Goal: Check status: Check status

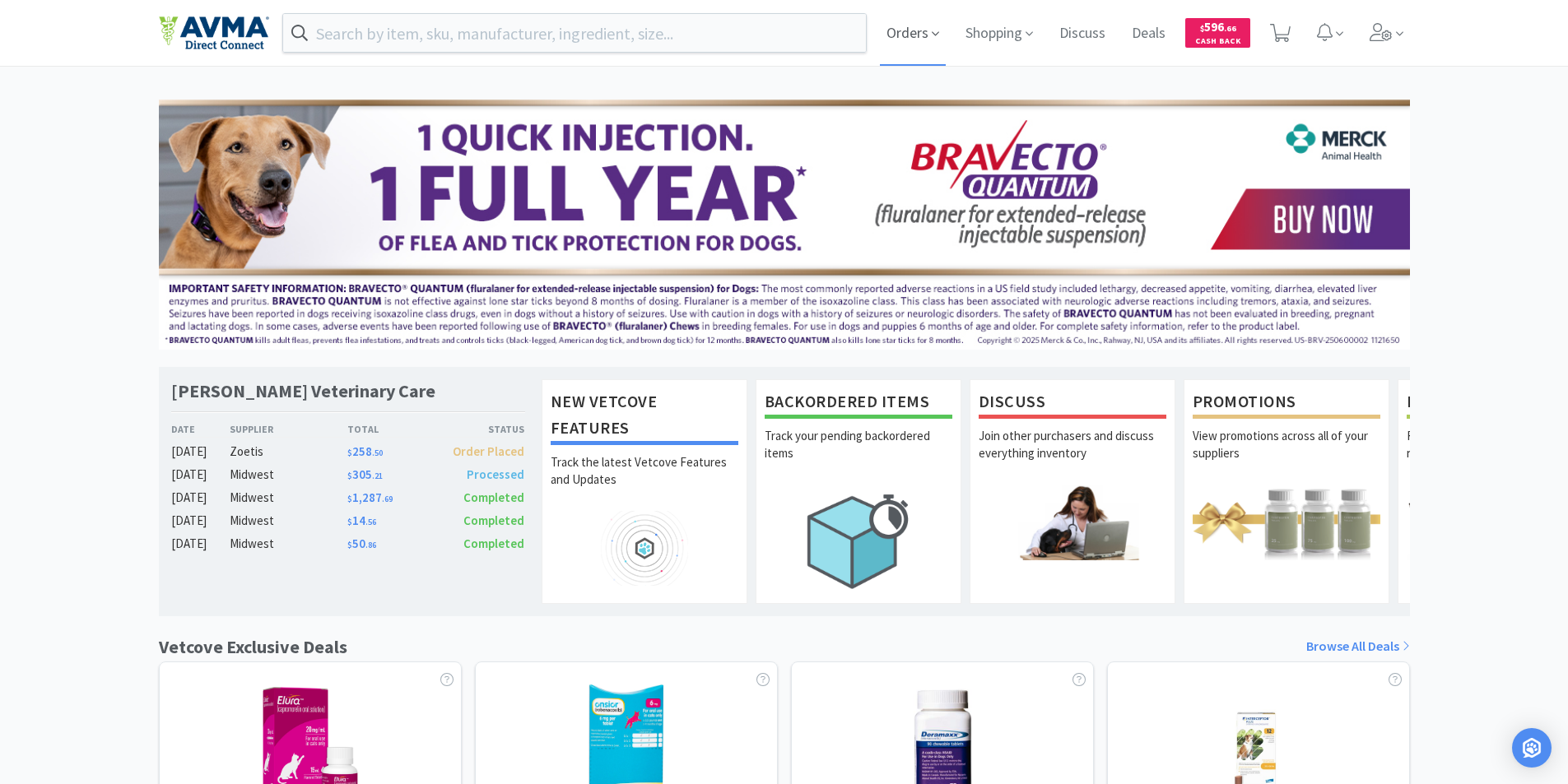
click at [915, 32] on span "Orders" at bounding box center [912, 32] width 66 height 66
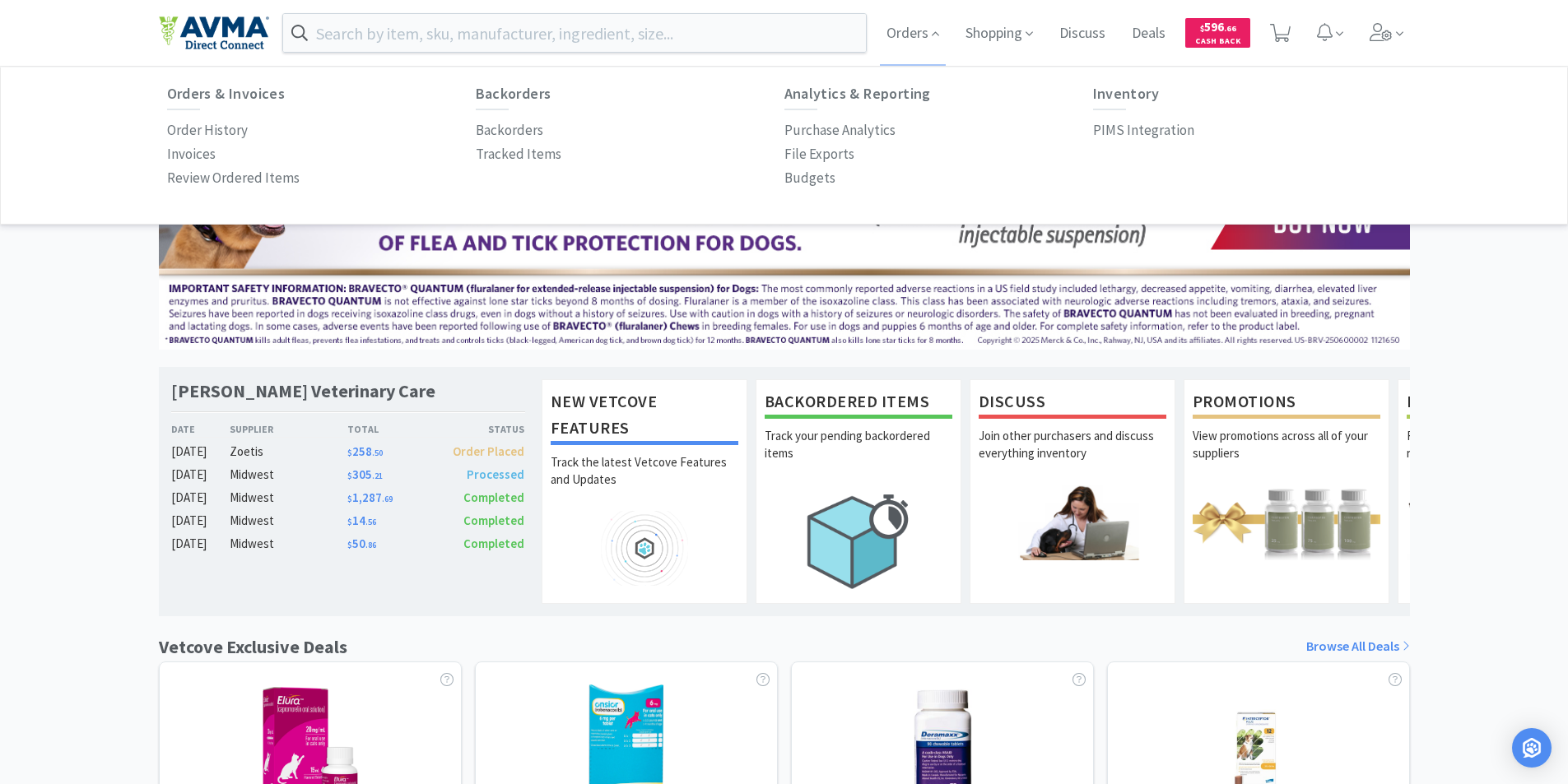
drag, startPoint x: 185, startPoint y: 128, endPoint x: 170, endPoint y: 80, distance: 50.3
click at [186, 128] on p "Order History" at bounding box center [207, 129] width 80 height 22
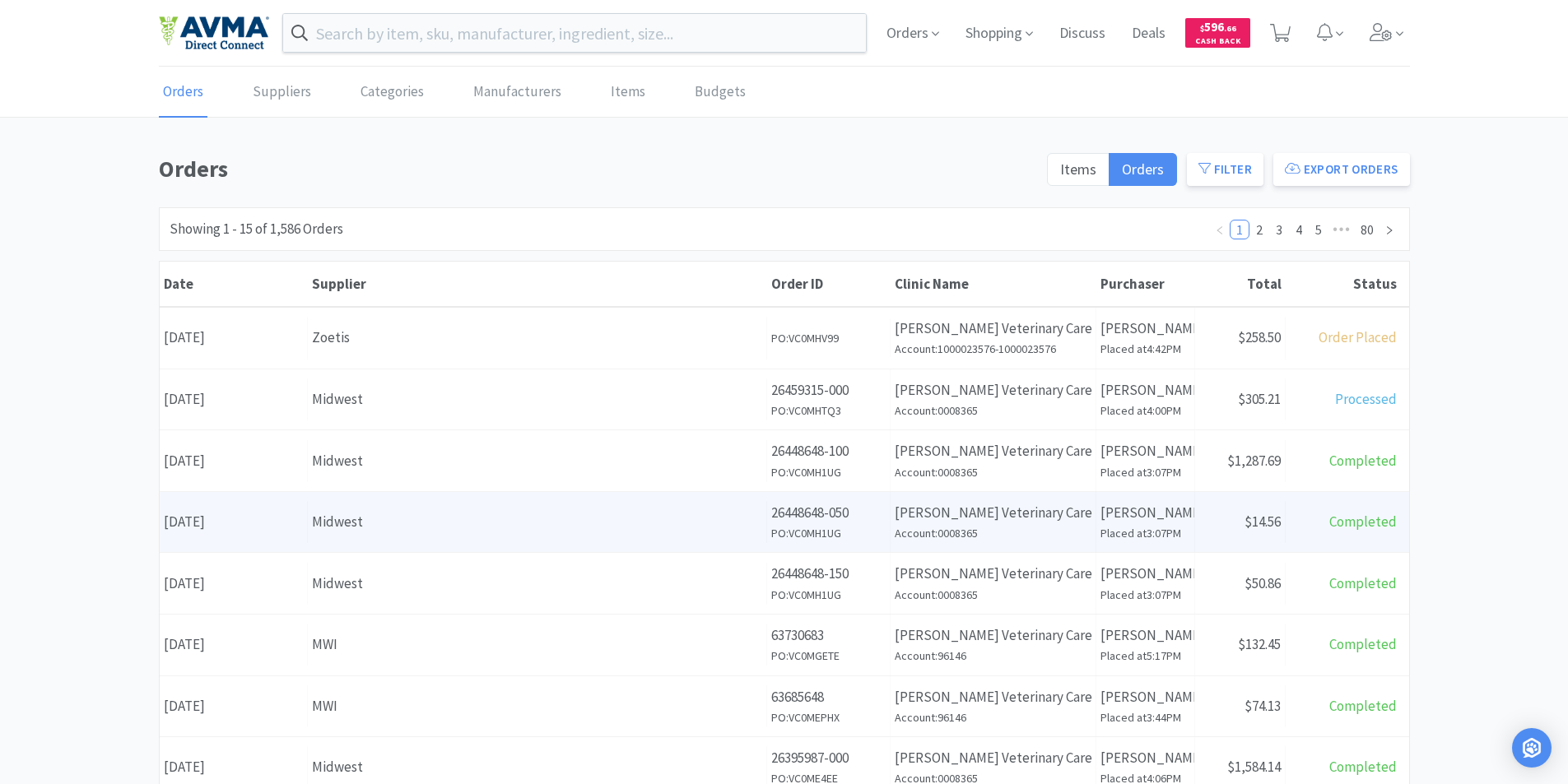
scroll to position [82, 0]
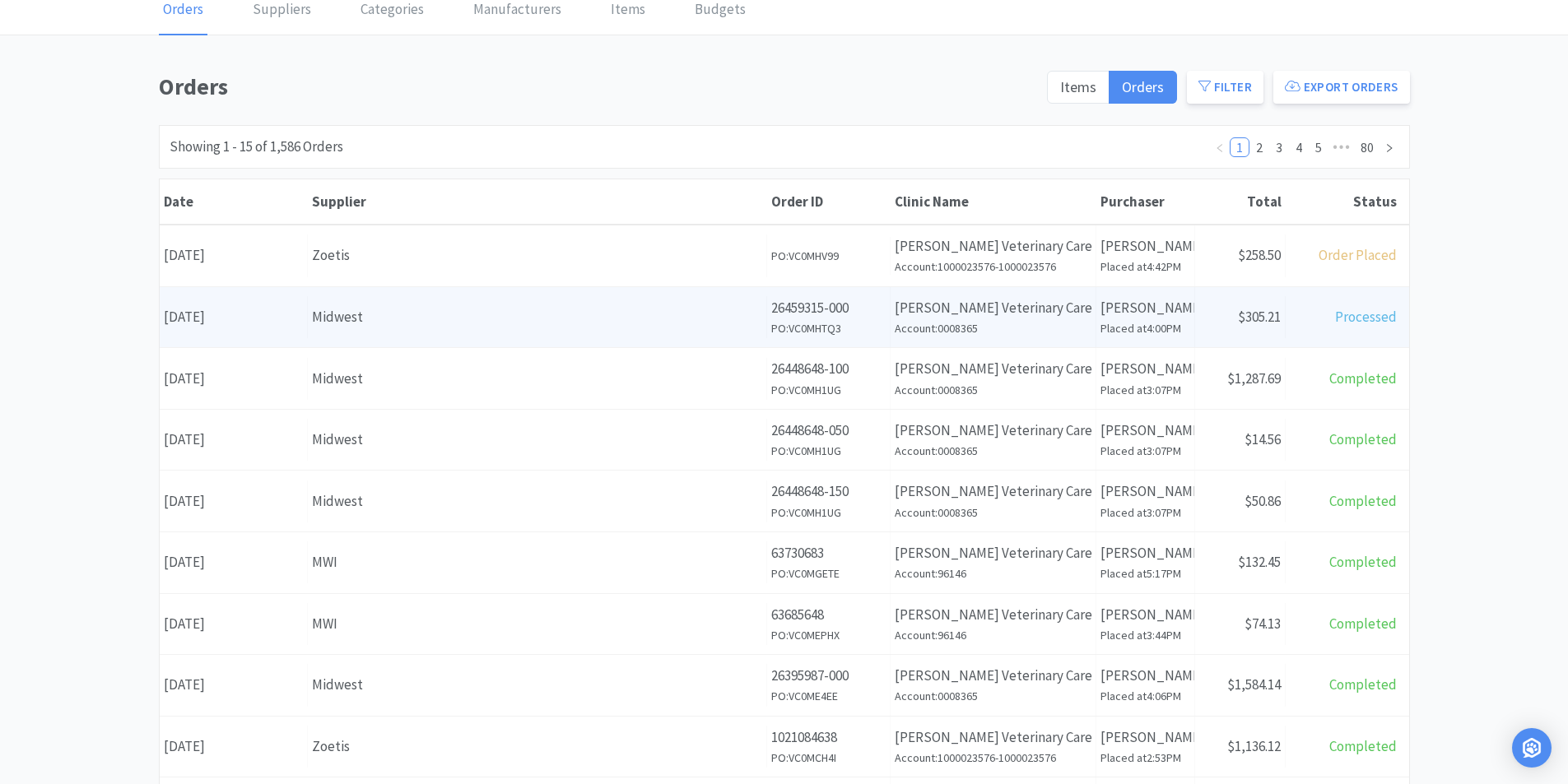
click at [254, 316] on div "Date [DATE]" at bounding box center [233, 317] width 148 height 42
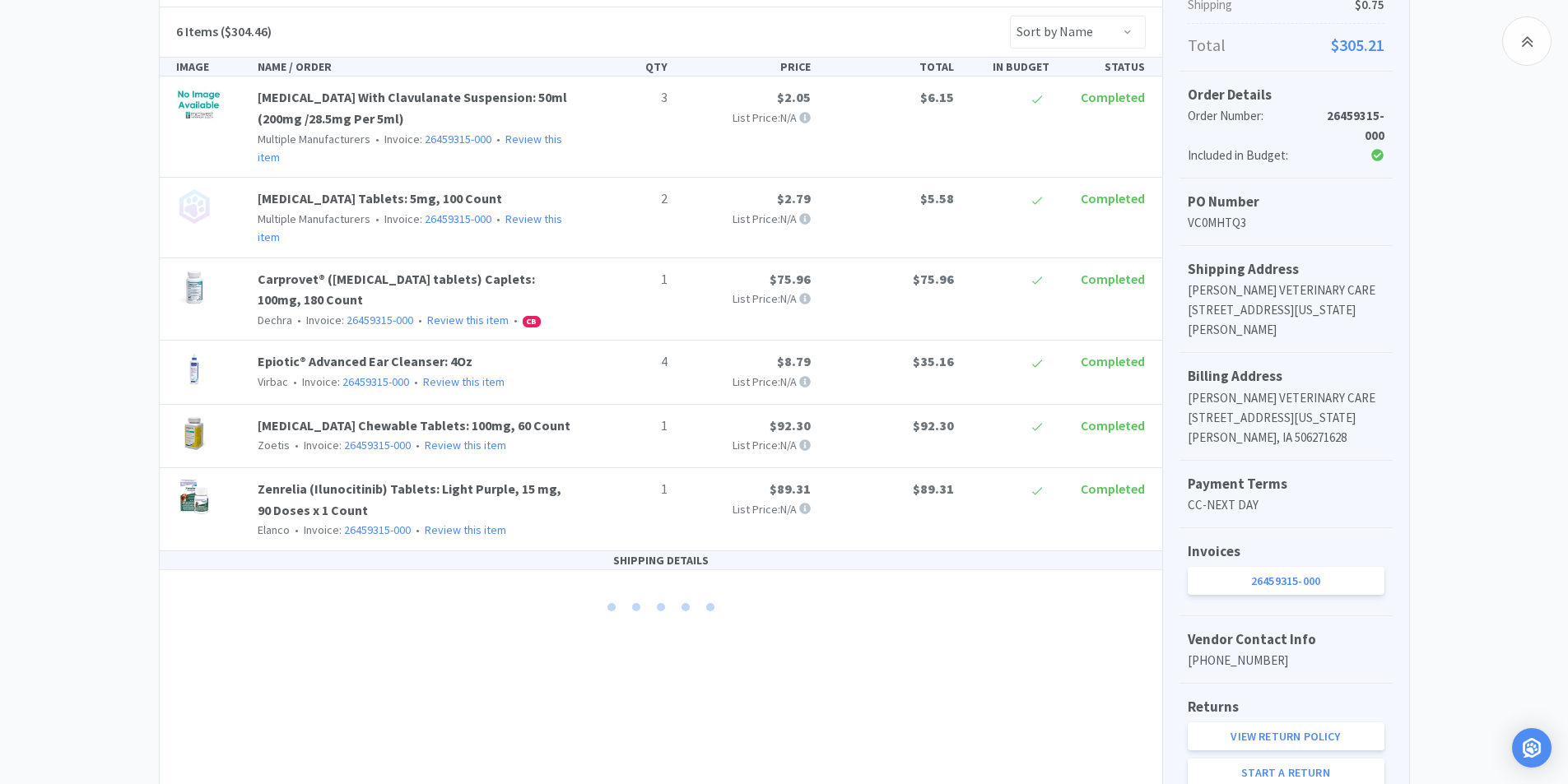
scroll to position [420, 0]
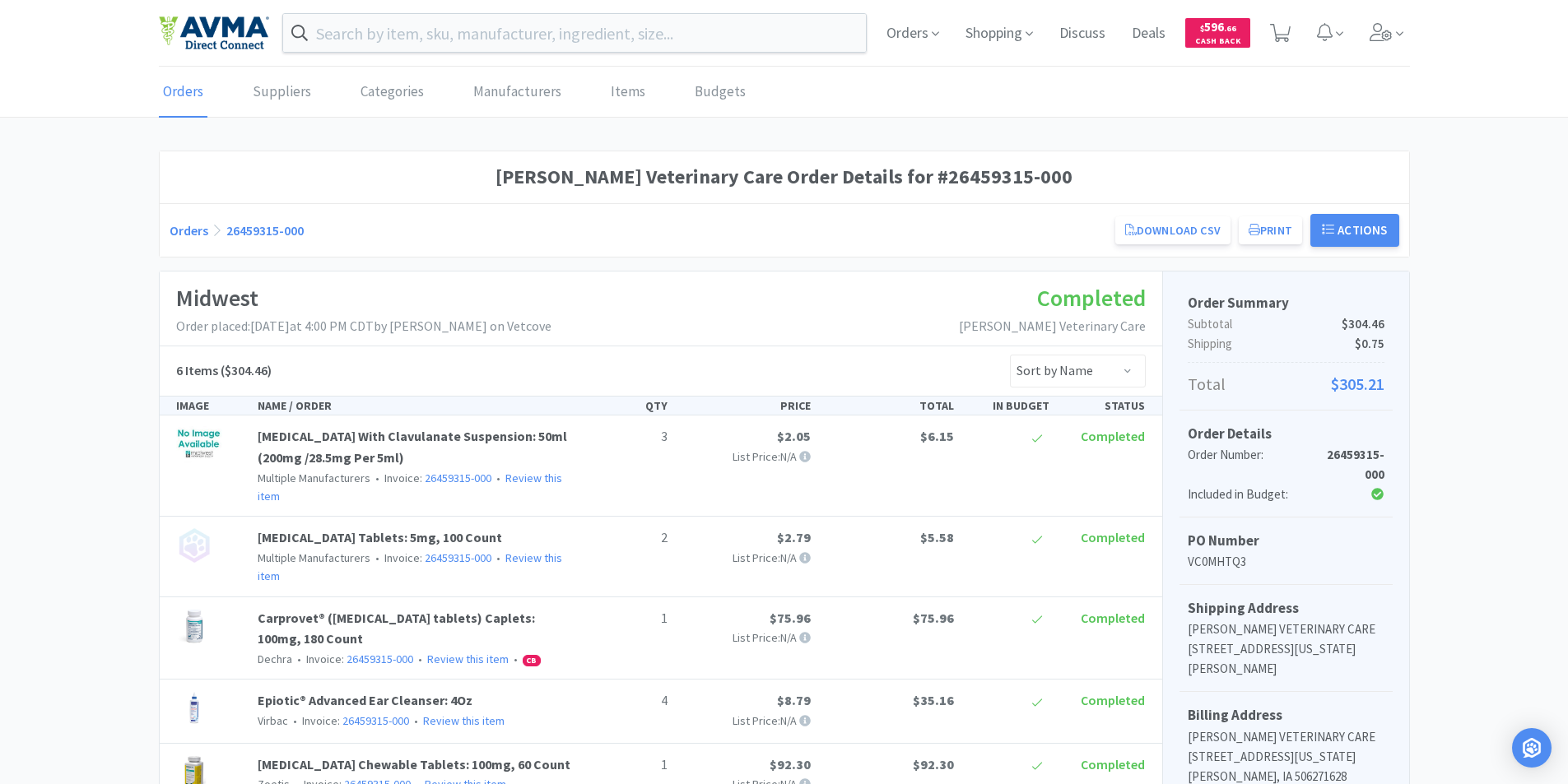
scroll to position [82, 0]
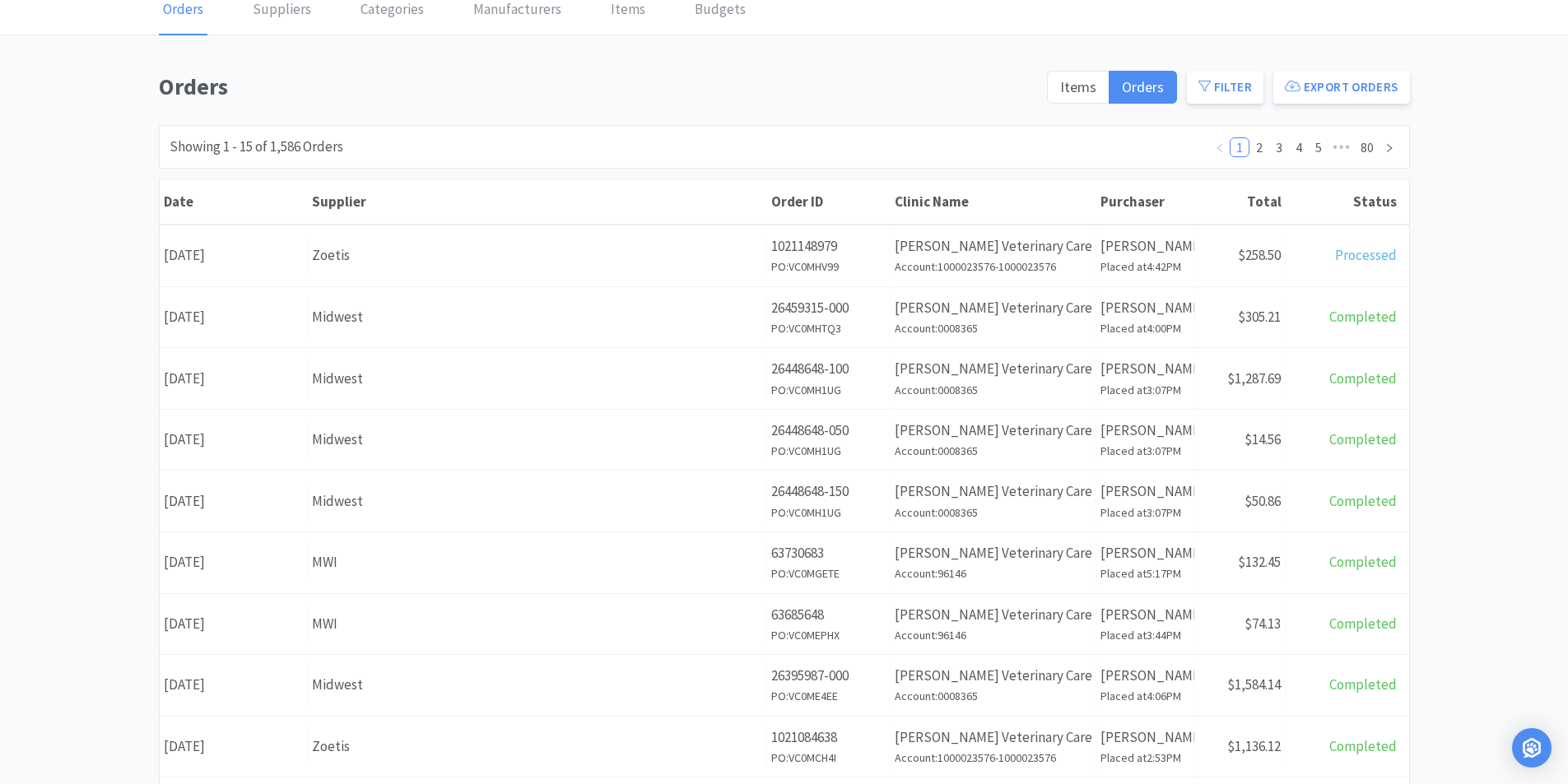
click at [275, 253] on div "Date [DATE]" at bounding box center [233, 255] width 148 height 42
